Goal: Check status: Check status

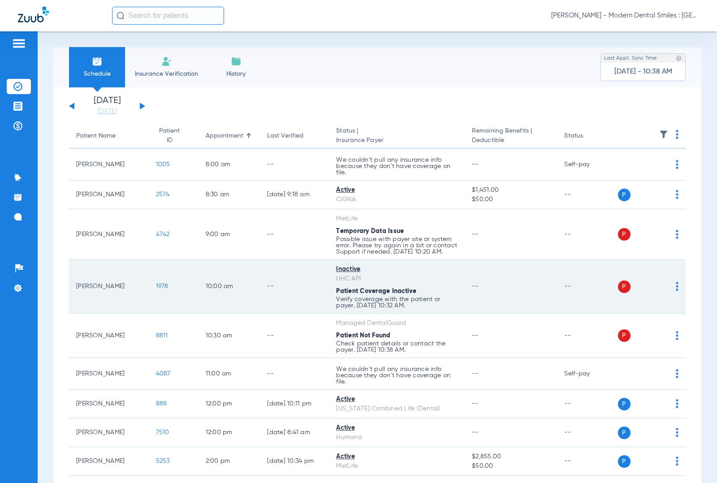
click at [676, 291] on img at bounding box center [677, 286] width 3 height 9
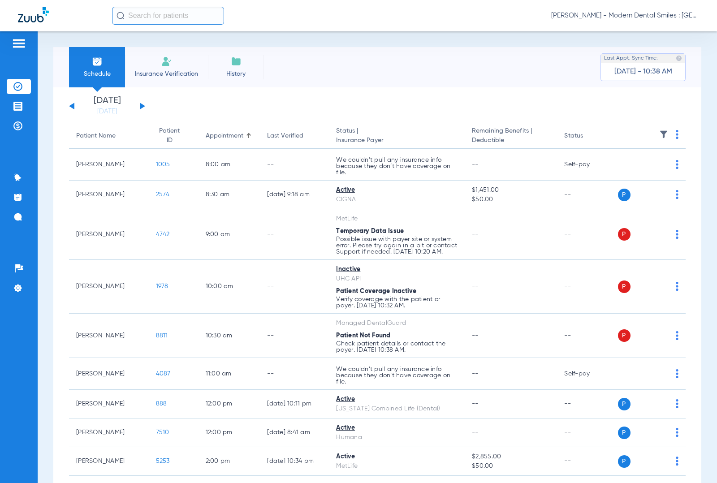
click at [139, 103] on div "[DATE] [DATE] [DATE] [DATE] [DATE] [DATE] [DATE] [DATE] [DATE] [DATE] [DATE] [D…" at bounding box center [107, 106] width 76 height 20
click at [141, 103] on button at bounding box center [142, 106] width 5 height 7
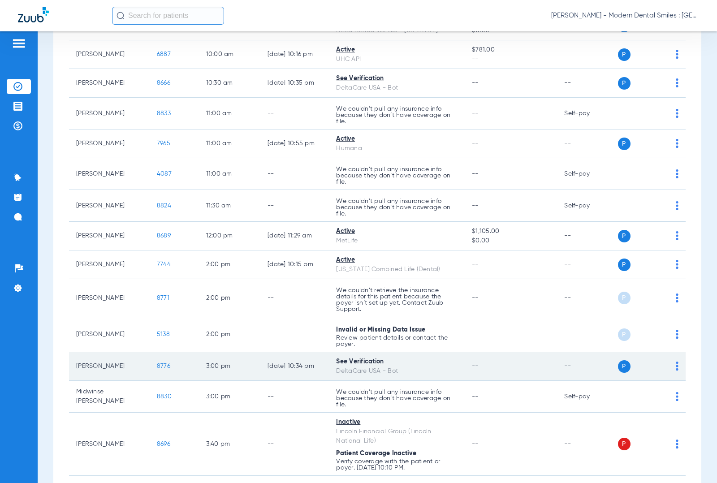
scroll to position [392, 0]
